Goal: Task Accomplishment & Management: Complete application form

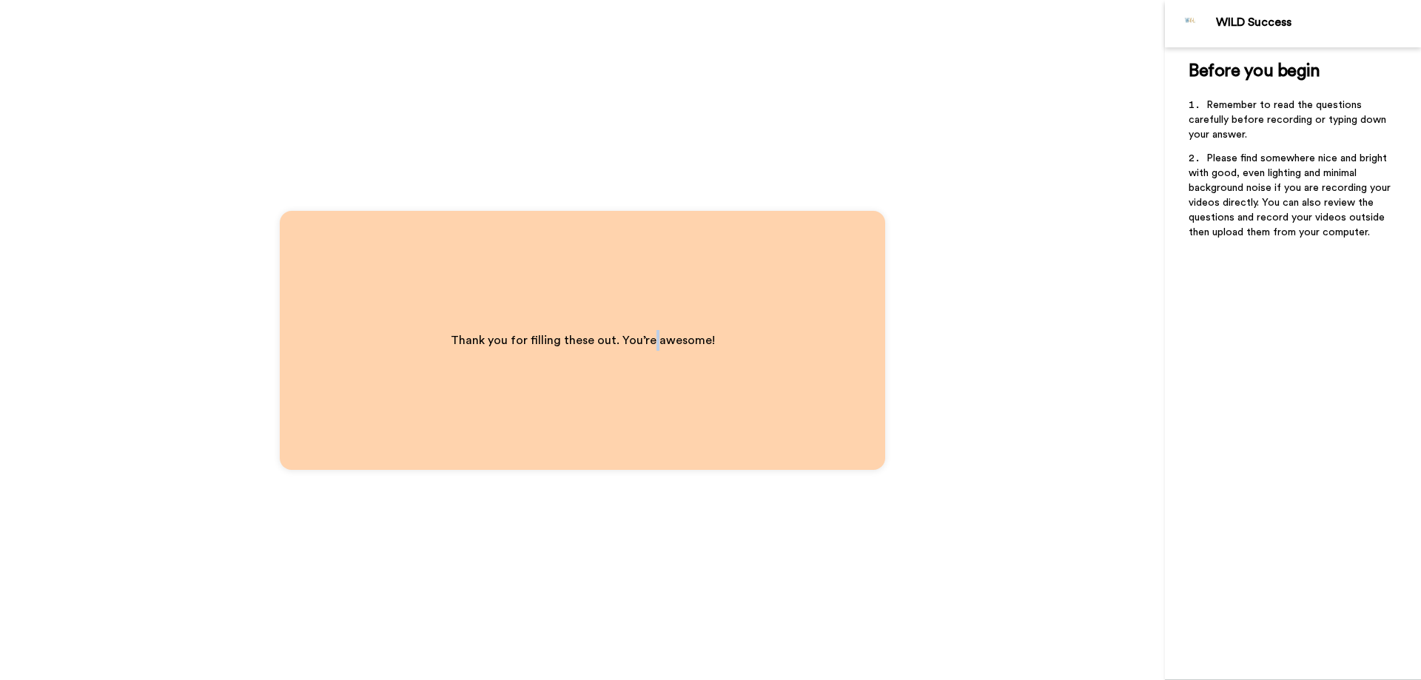
click at [652, 355] on div "Thank you for filling these out. You’re awesome!" at bounding box center [582, 340] width 323 height 80
click at [1222, 38] on div "WILD Success" at bounding box center [1293, 23] width 256 height 47
click at [1204, 116] on span "Remember to read the questions carefully before recording or typing down your a…" at bounding box center [1289, 120] width 201 height 40
click at [637, 331] on p "Thank you for filling these out. You’re awesome!" at bounding box center [583, 340] width 264 height 21
click at [637, 332] on p "Thank you for filling these out. You’re awesome!" at bounding box center [583, 340] width 264 height 21
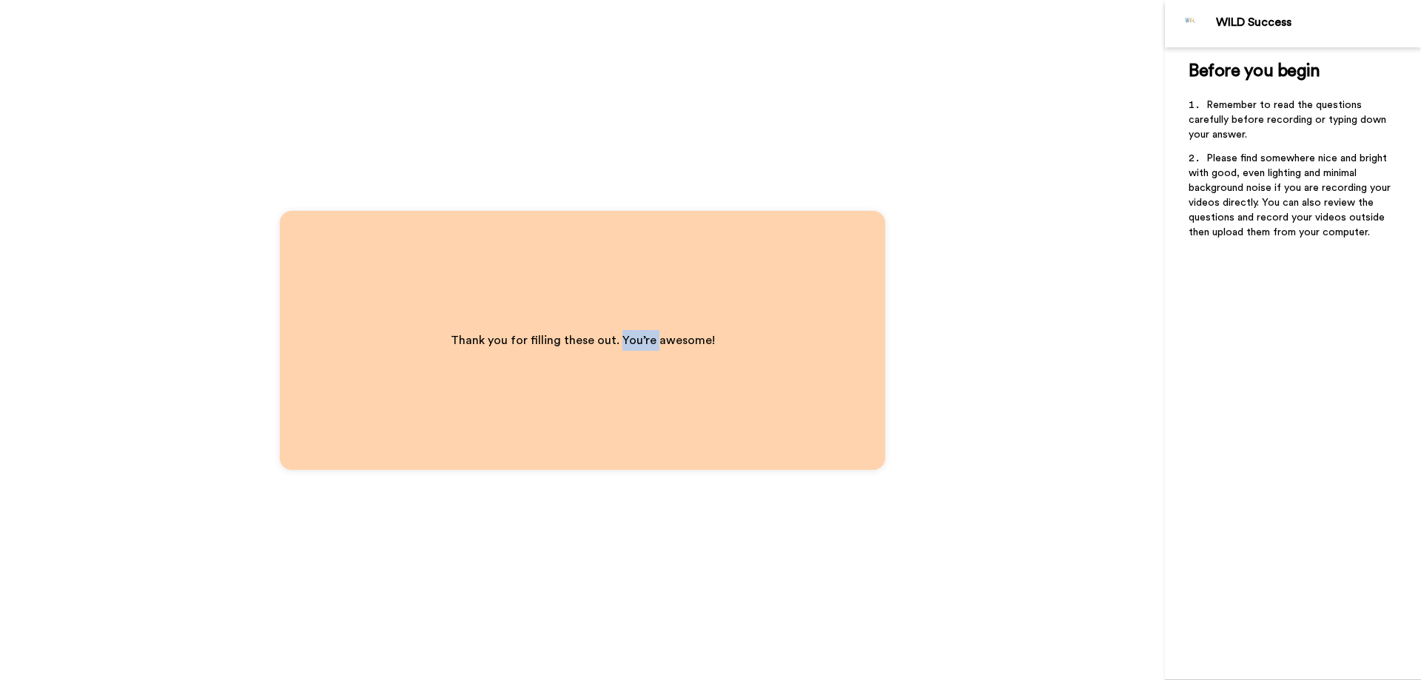
drag, startPoint x: 637, startPoint y: 332, endPoint x: 639, endPoint y: 305, distance: 27.5
click at [637, 332] on p "Thank you for filling these out. You’re awesome!" at bounding box center [583, 340] width 264 height 21
click at [597, 286] on div "Thank you for filling these out. You’re awesome!" at bounding box center [582, 340] width 605 height 259
click at [525, 172] on div "Thank you for filling these out. You’re awesome!" at bounding box center [582, 340] width 1165 height 680
